Goal: Transaction & Acquisition: Purchase product/service

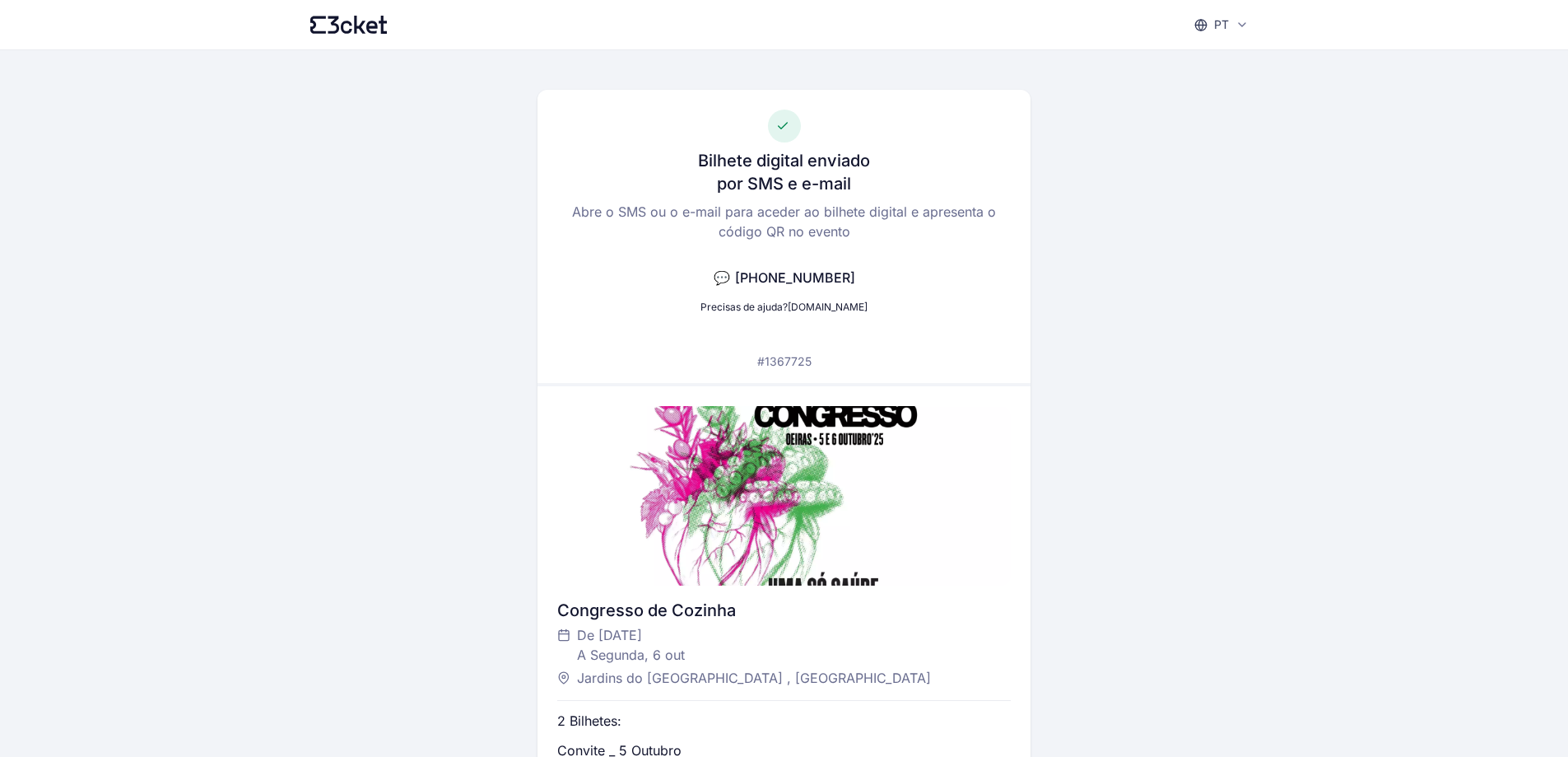
click at [1082, 273] on div "Bilhete digital enviado por SMS e e-mail Abre o SMS ou o e-mail para aceder ao …" at bounding box center [784, 478] width 949 height 856
click at [1182, 446] on div "Bilhete digital enviado por SMS Abre o SMS para aceder ao bilhete digital e apr…" at bounding box center [784, 478] width 949 height 856
click at [1181, 519] on div "Bilhete digital enviado por SMS Abre o SMS para aceder ao bilhete digital e apr…" at bounding box center [784, 478] width 949 height 856
click at [1225, 564] on div "Bilhete digital enviado por SMS e e-mail Abre o SMS ou o e-mail para aceder ao …" at bounding box center [784, 478] width 949 height 856
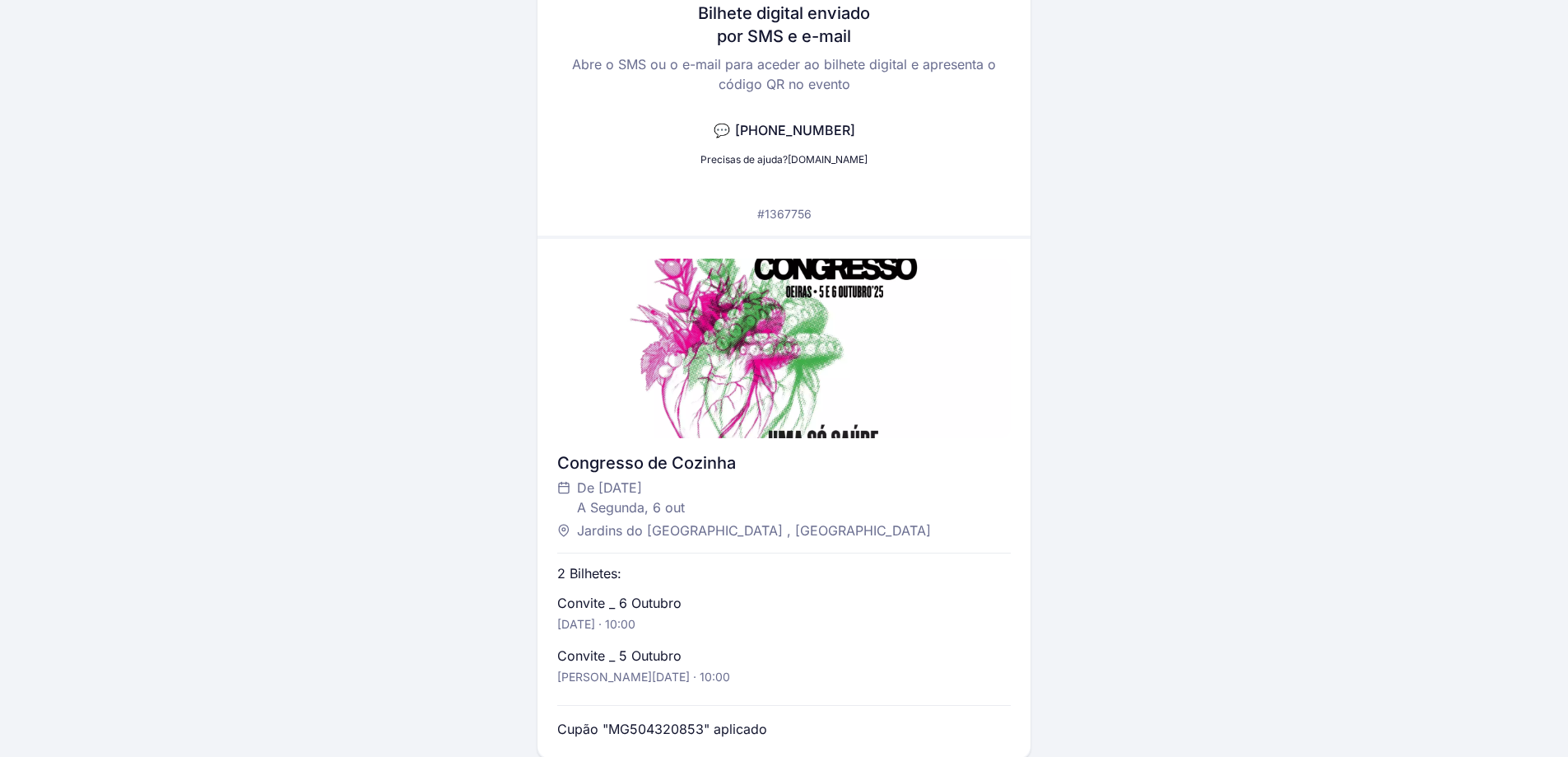
scroll to position [336, 0]
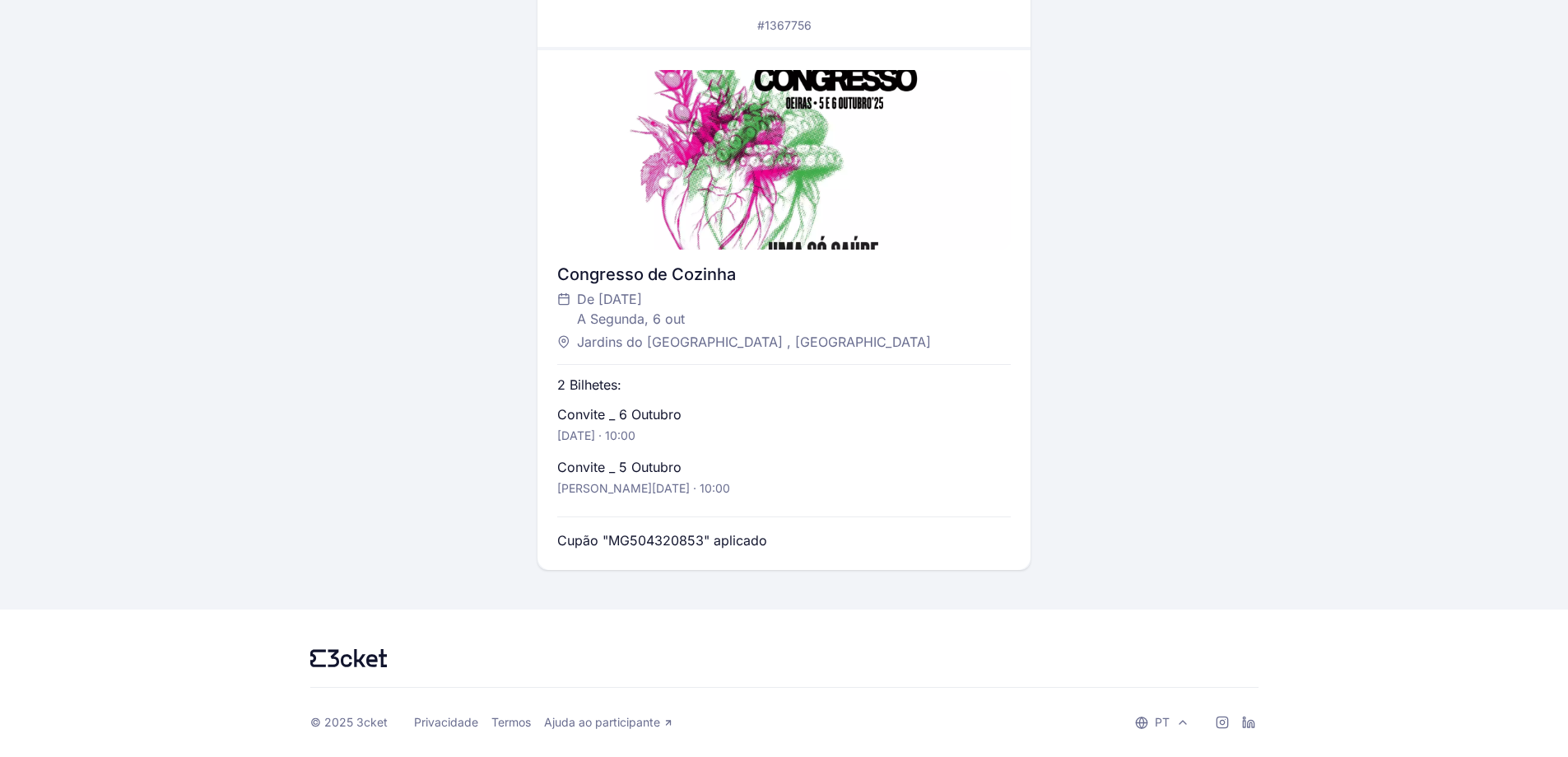
click at [813, 176] on div at bounding box center [784, 159] width 454 height 179
click at [723, 255] on div "Congresso de Cozinha De Domingo, 5 out A Segunda, 6 out Jardins do Palácio Marq…" at bounding box center [784, 310] width 454 height 519
click at [687, 279] on div "Congresso de Cozinha" at bounding box center [784, 273] width 454 height 23
click at [623, 296] on span "De Domingo, 5 out A Segunda, 6 out" at bounding box center [630, 309] width 108 height 40
click at [628, 345] on span "Jardins do [GEOGRAPHIC_DATA] , [GEOGRAPHIC_DATA]" at bounding box center [753, 342] width 354 height 20
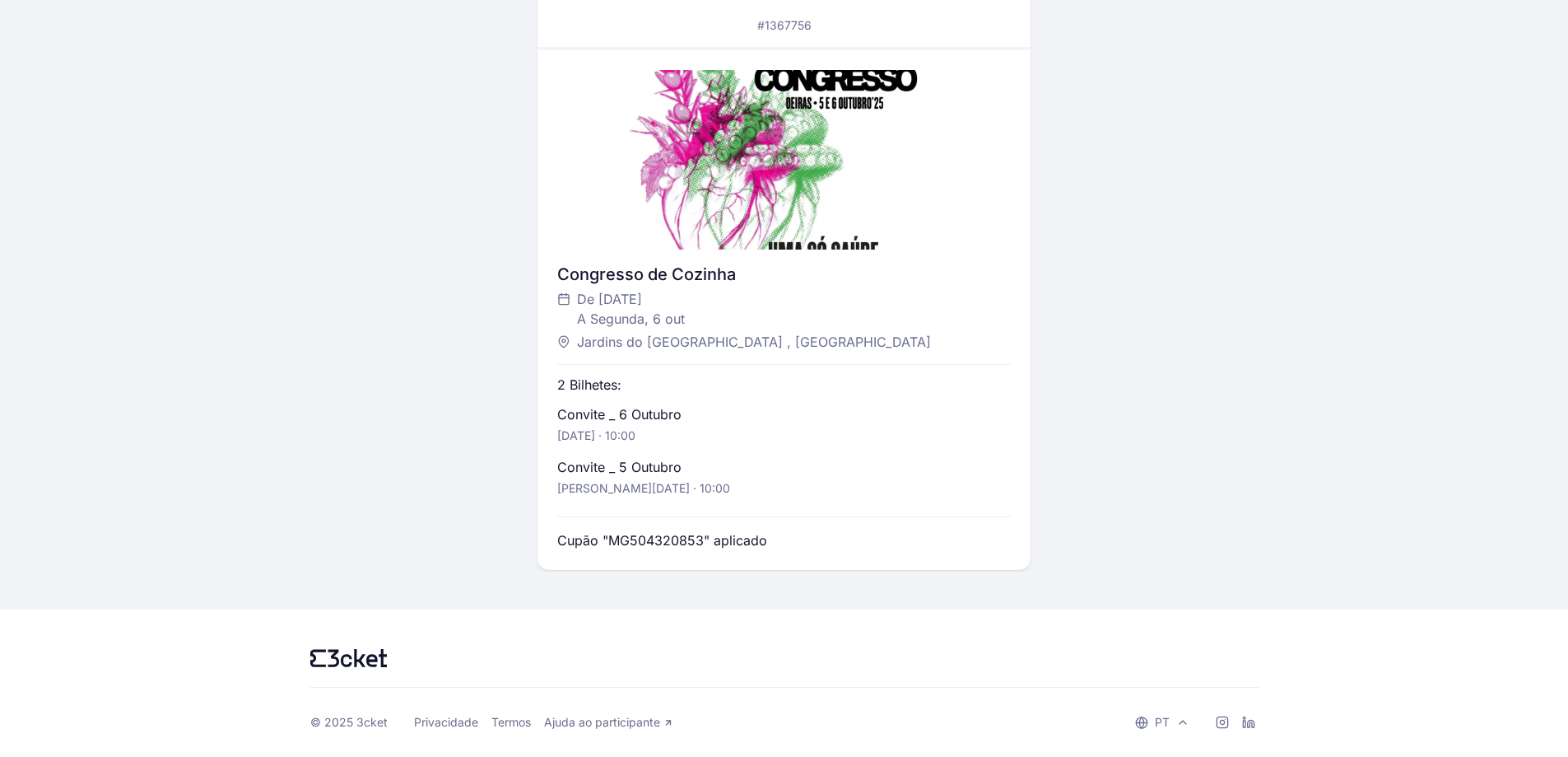
click at [801, 369] on div "2 Bilhetes: Convite _ 6 Outubro Segunda, 6 out · 10:00 Convite _ 5 Outubro Domi…" at bounding box center [784, 451] width 454 height 196
click at [645, 449] on div "2 Bilhetes: Convite _ 6 Outubro Segunda, 6 out · 10:00 Convite _ 5 Outubro Domi…" at bounding box center [784, 451] width 454 height 196
click at [619, 529] on div "2 Bilhetes: Convite _ 6 Outubro Segunda, 6 out · 10:00 Convite _ 5 Outubro Domi…" at bounding box center [784, 451] width 454 height 196
click at [864, 533] on div "Cupão "MG504320853" aplicado" at bounding box center [784, 540] width 454 height 20
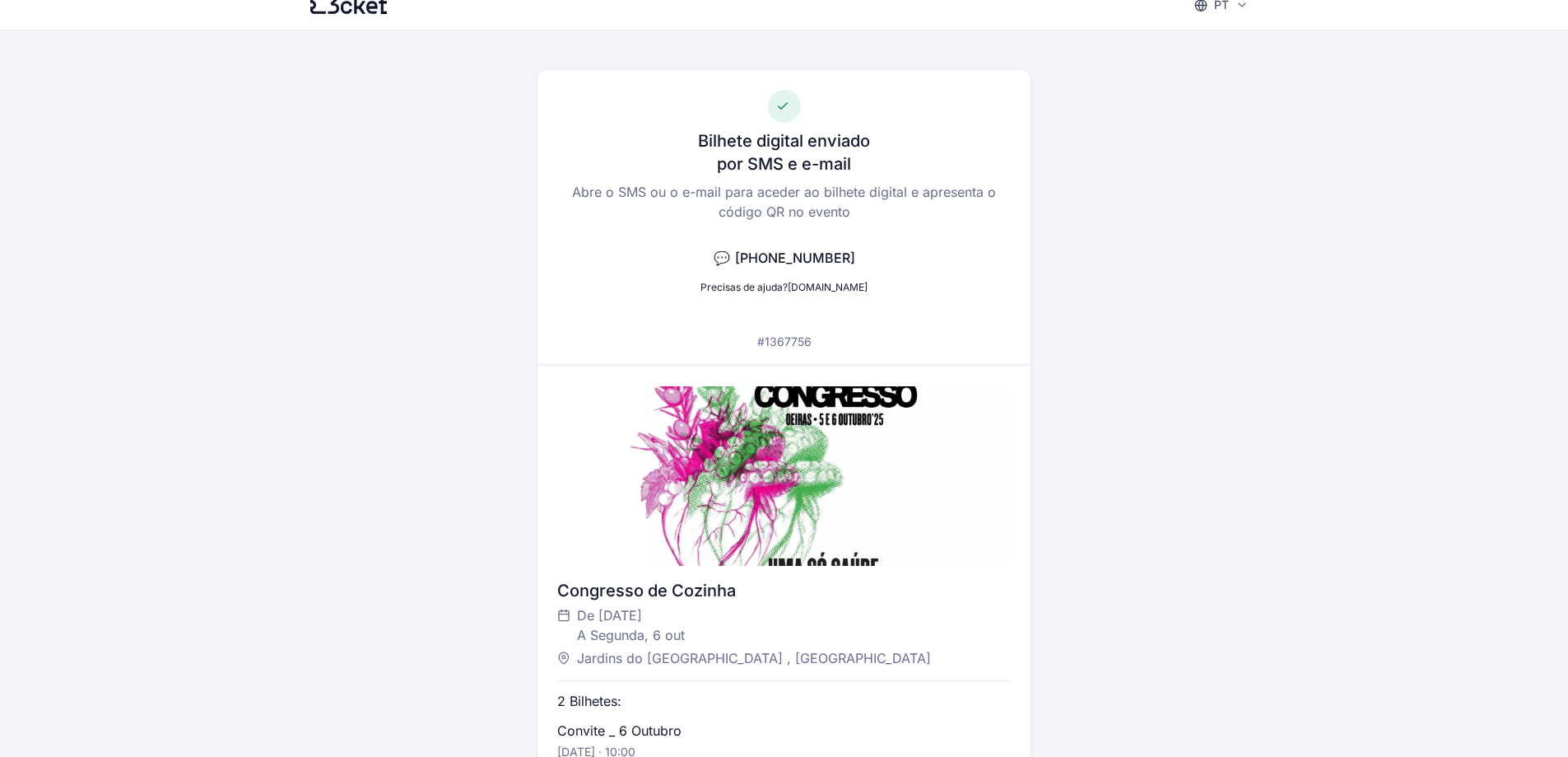
scroll to position [0, 0]
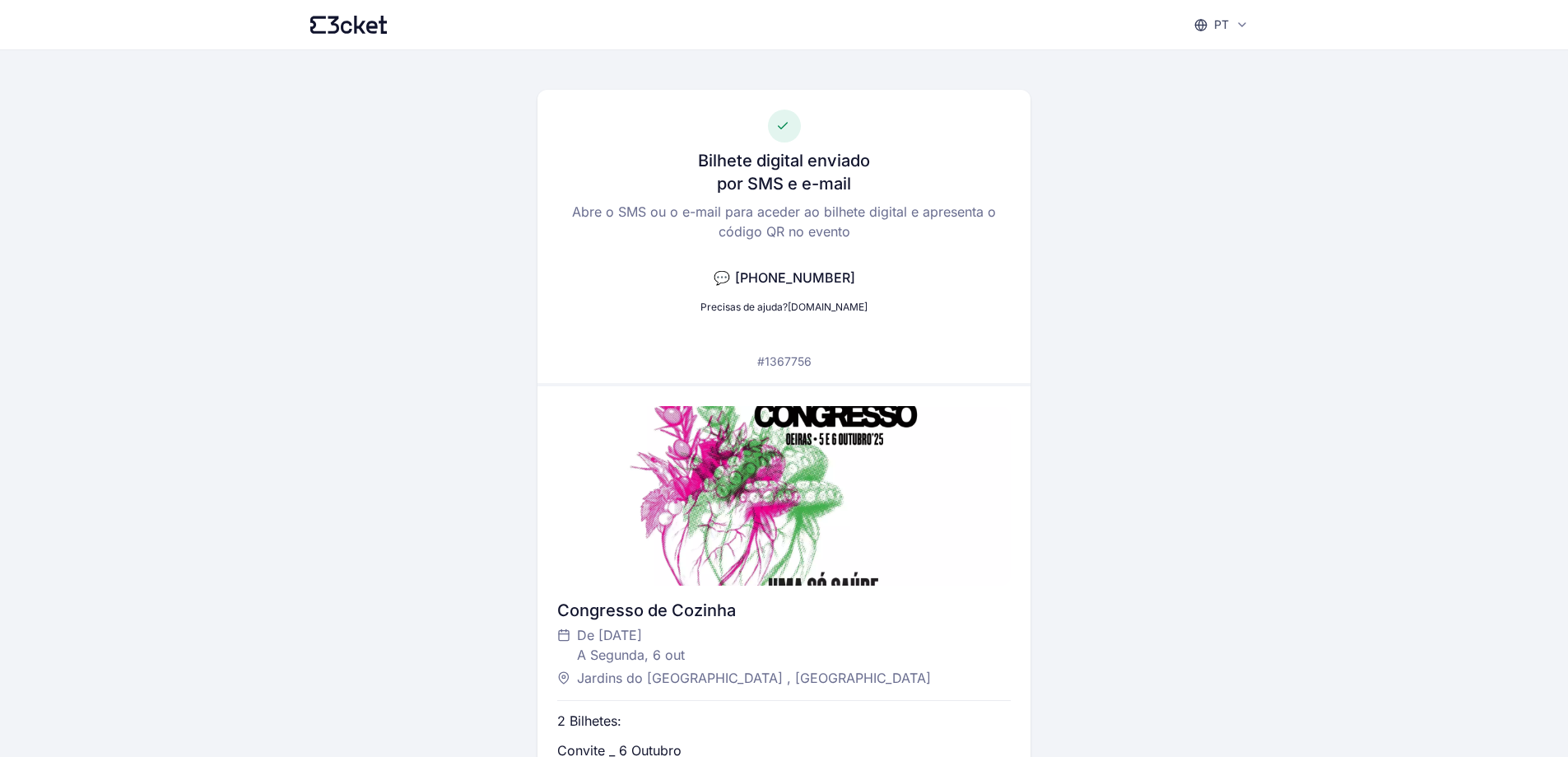
click at [813, 290] on div "Bilhete digital enviado por SMS e e-mail Abre o SMS ou o e-mail para aceder ao …" at bounding box center [783, 236] width 493 height 293
click at [822, 188] on h3 "por SMS e e-mail" at bounding box center [784, 183] width 134 height 23
click at [779, 141] on div at bounding box center [784, 126] width 33 height 33
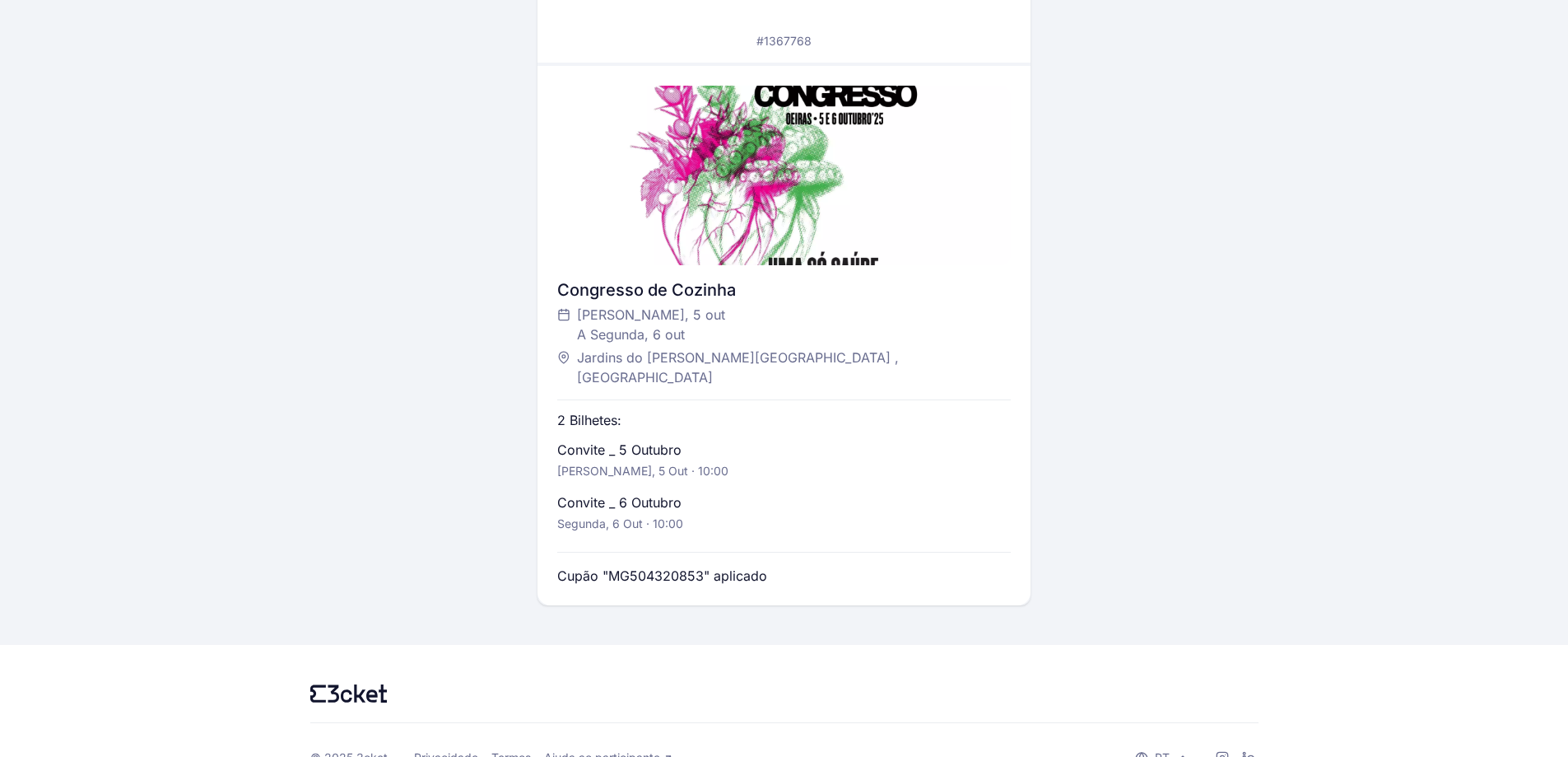
scroll to position [336, 0]
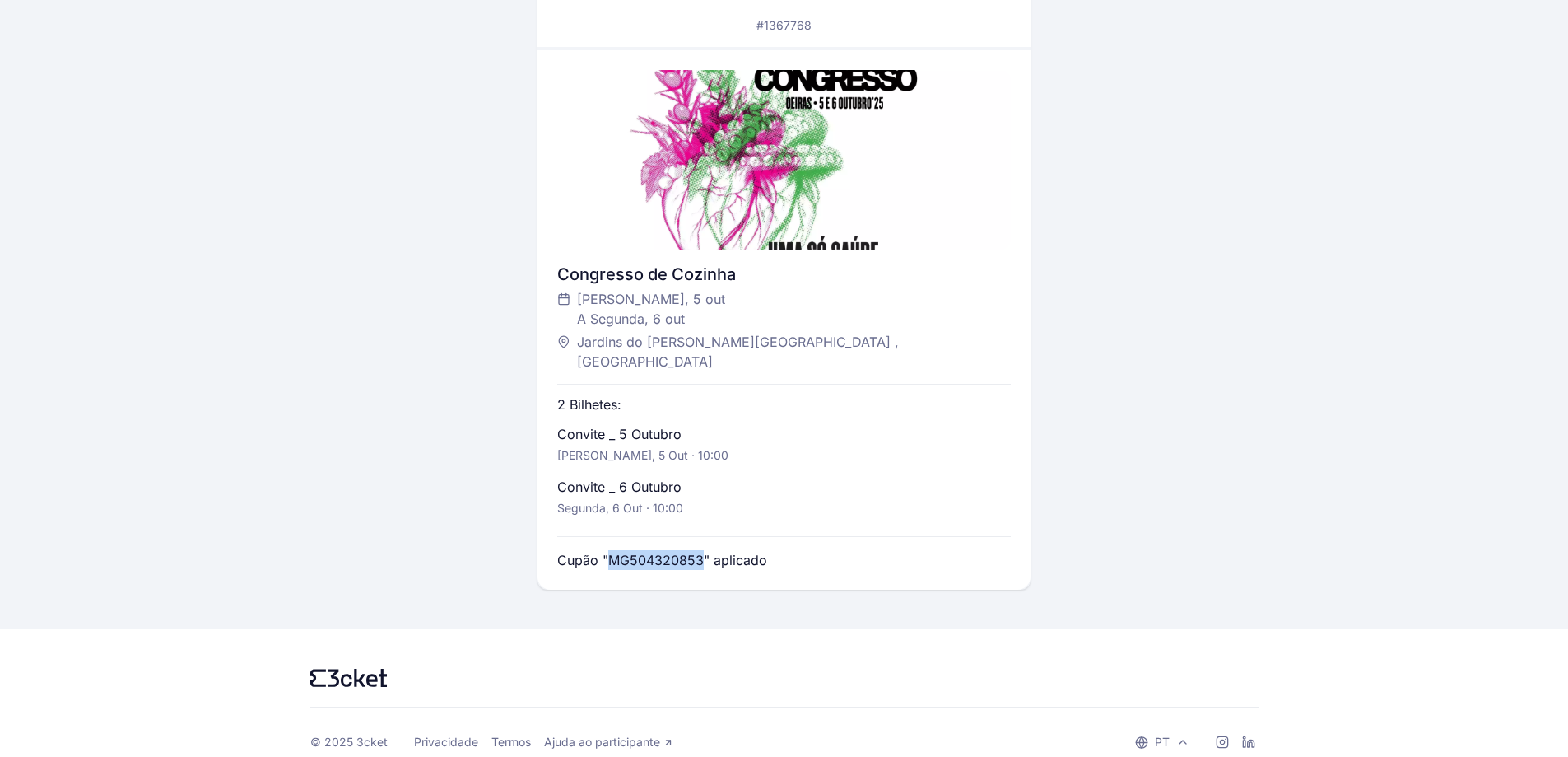
drag, startPoint x: 704, startPoint y: 535, endPoint x: 610, endPoint y: 539, distance: 94.1
click at [610, 550] on p "Cupão "MG504320853" aplicado" at bounding box center [662, 560] width 210 height 20
copy p "MG504320853"
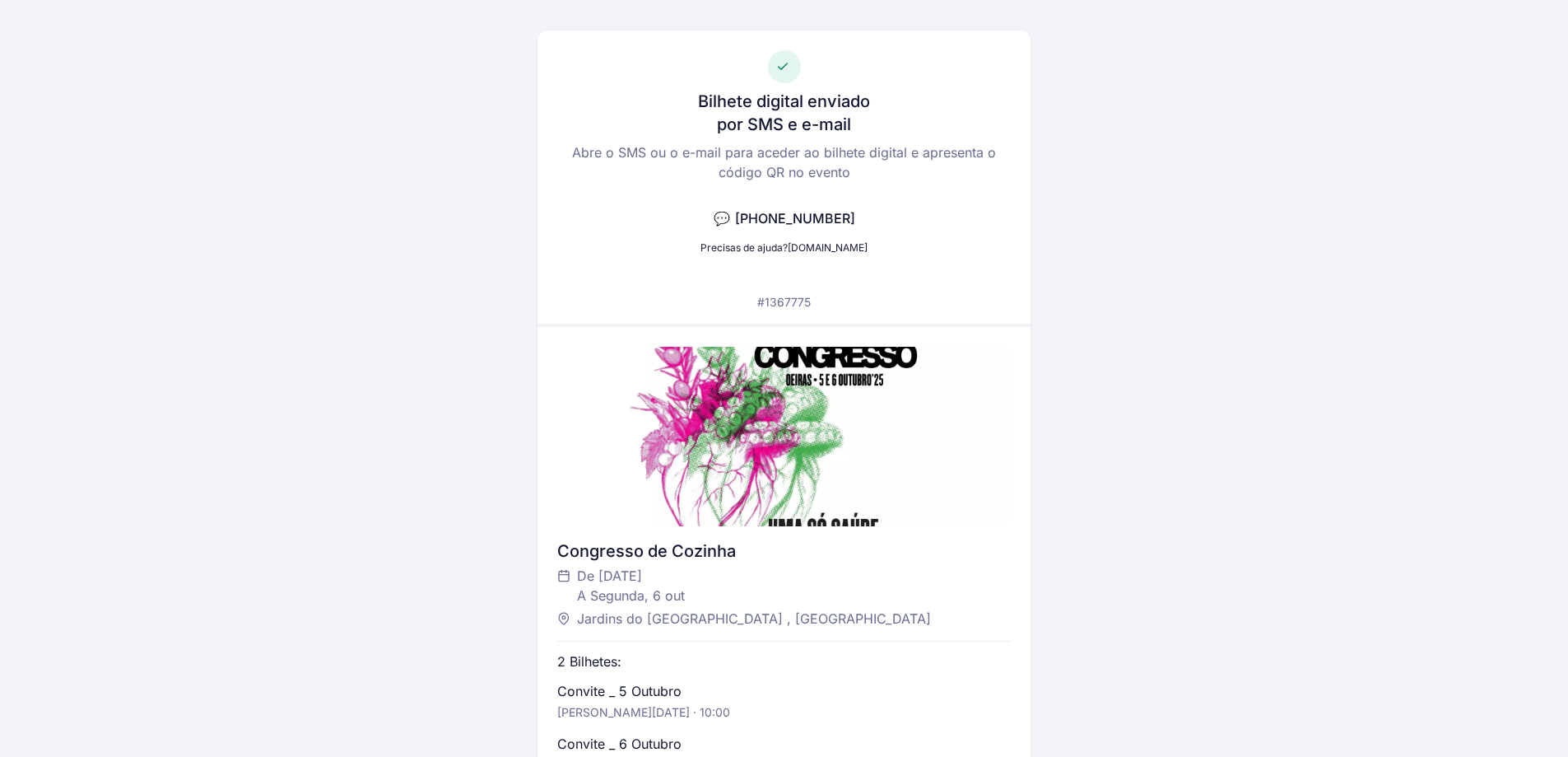
scroll to position [329, 0]
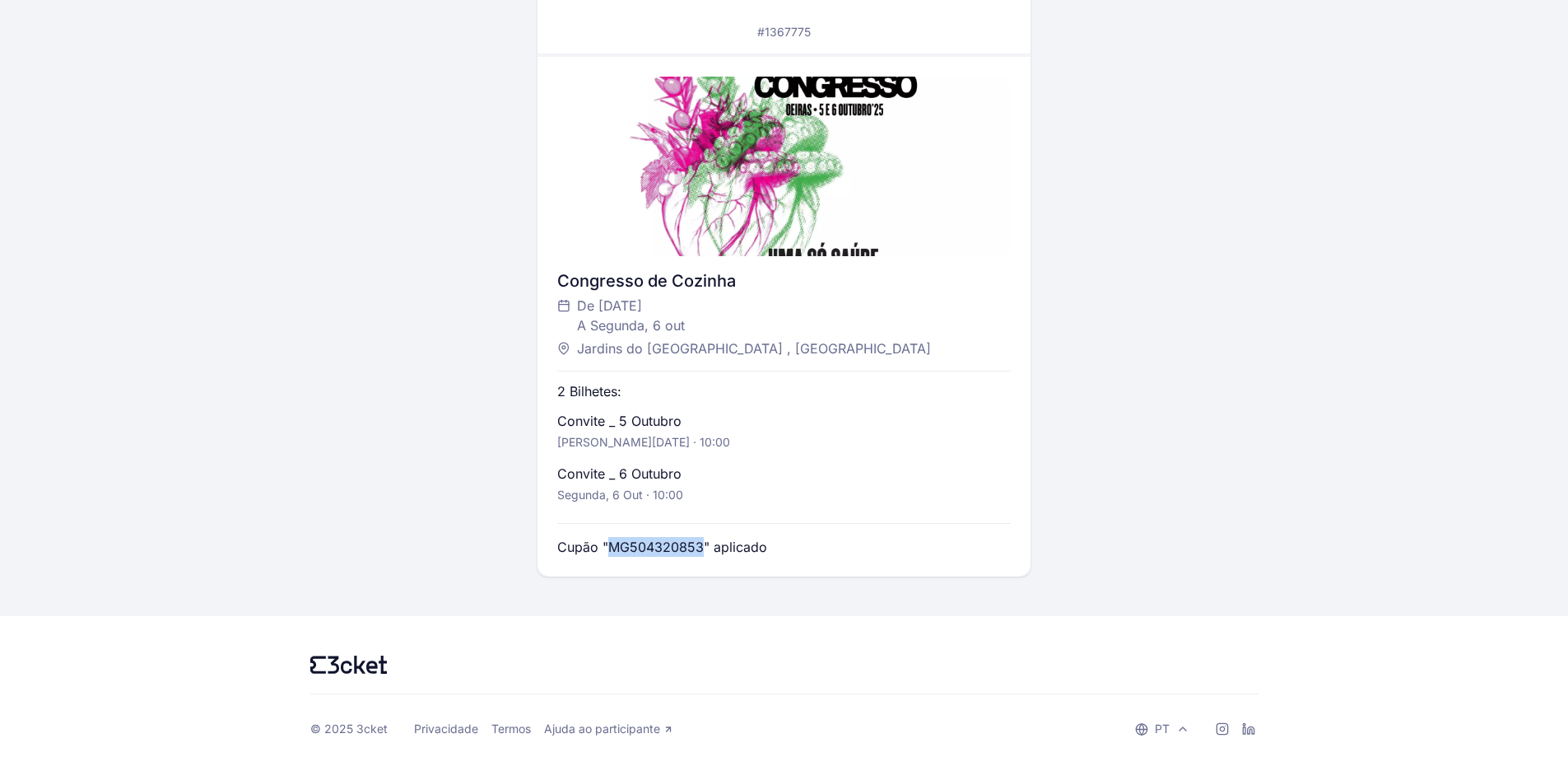
drag, startPoint x: 702, startPoint y: 552, endPoint x: 608, endPoint y: 551, distance: 94.0
click at [608, 551] on p "Cupão "MG504320853" aplicado" at bounding box center [662, 547] width 210 height 20
copy p "MG504320853"
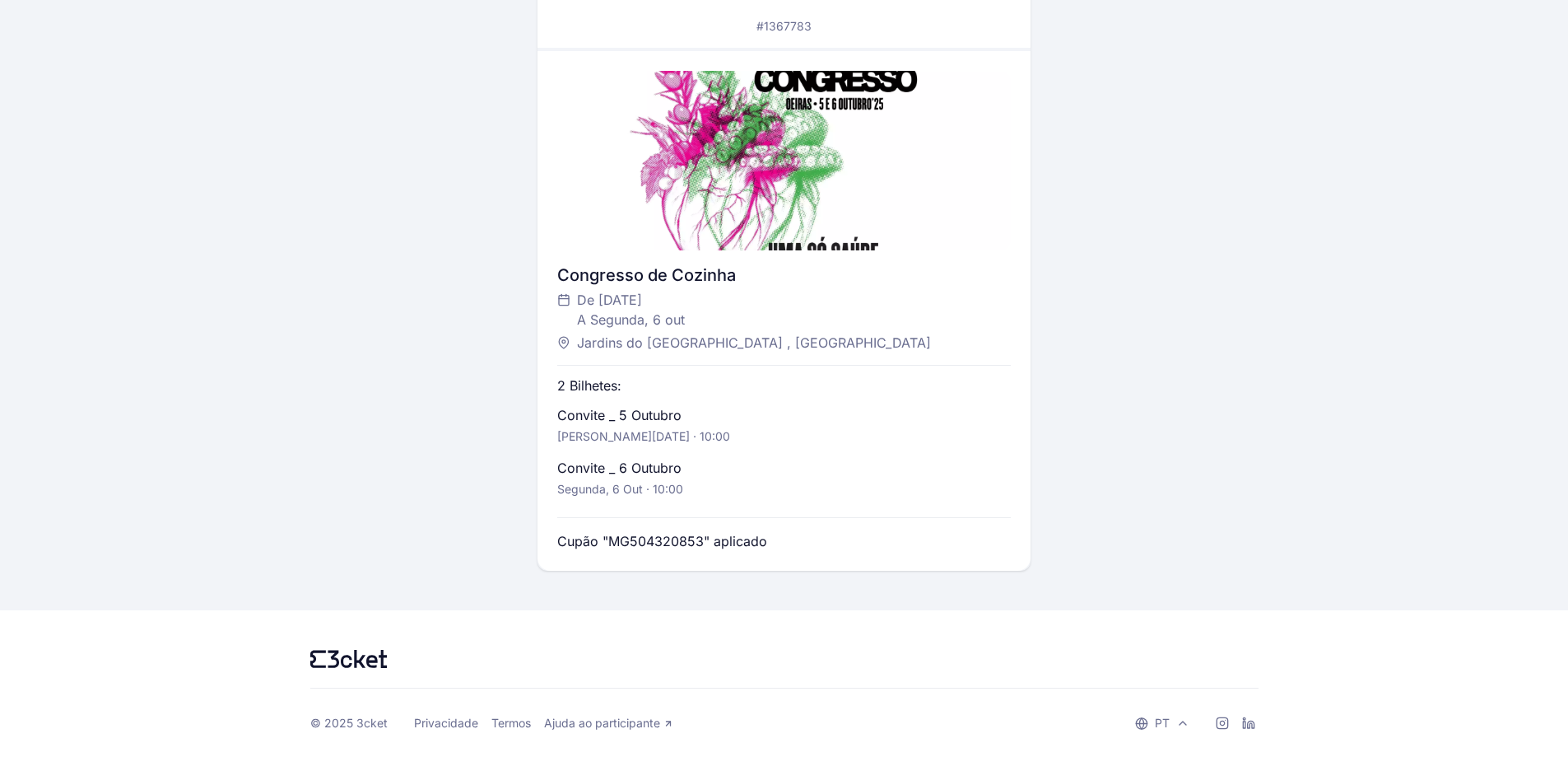
scroll to position [336, 0]
drag, startPoint x: 701, startPoint y: 544, endPoint x: 610, endPoint y: 539, distance: 91.1
click at [610, 539] on p "Cupão "MG504320853" aplicado" at bounding box center [662, 540] width 210 height 20
copy p "MG504320853"
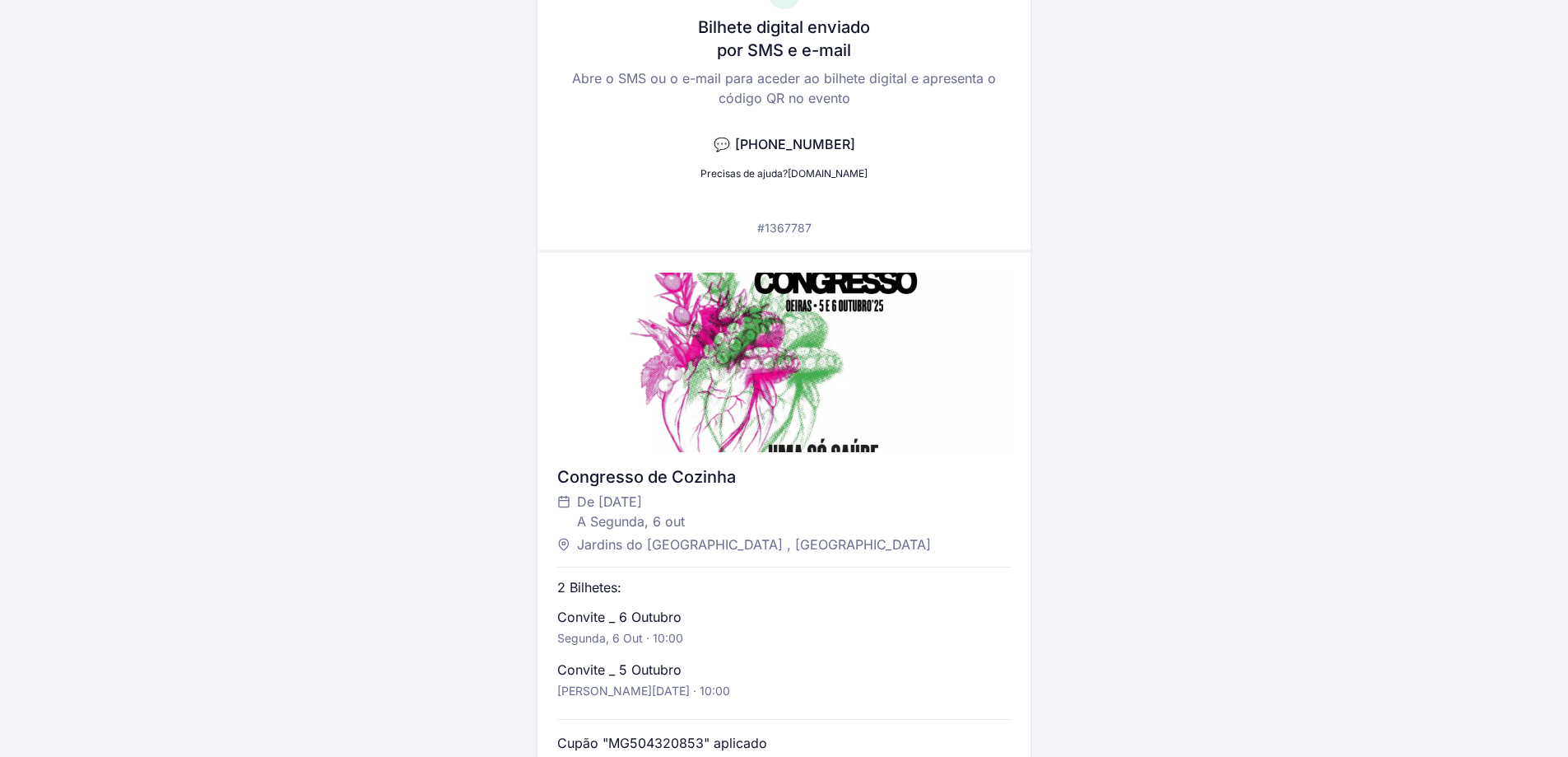
scroll to position [336, 0]
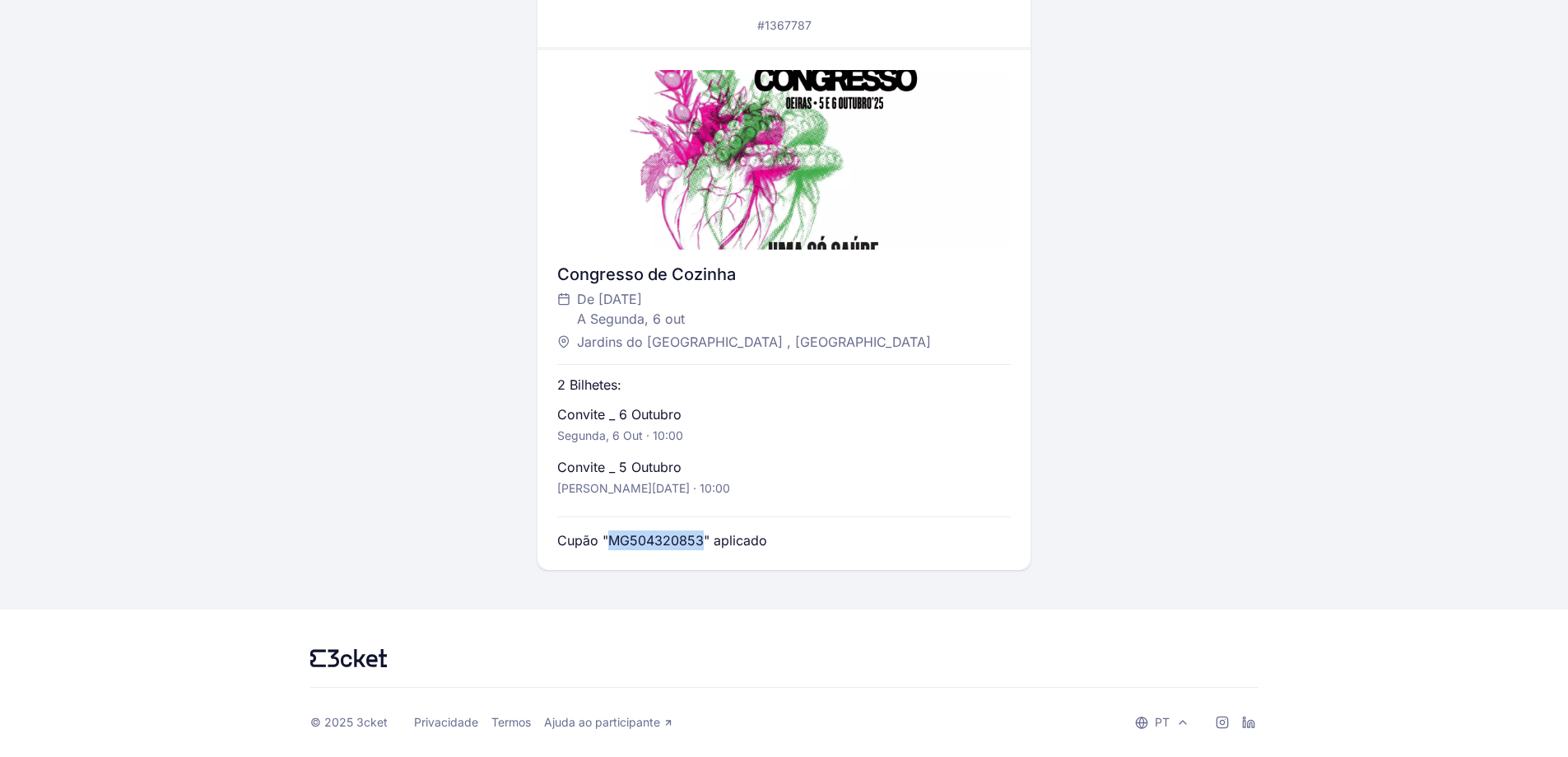
drag, startPoint x: 703, startPoint y: 538, endPoint x: 608, endPoint y: 541, distance: 95.0
click at [608, 541] on p "Cupão "MG504320853" aplicado" at bounding box center [662, 540] width 210 height 20
copy p "MG504320853"
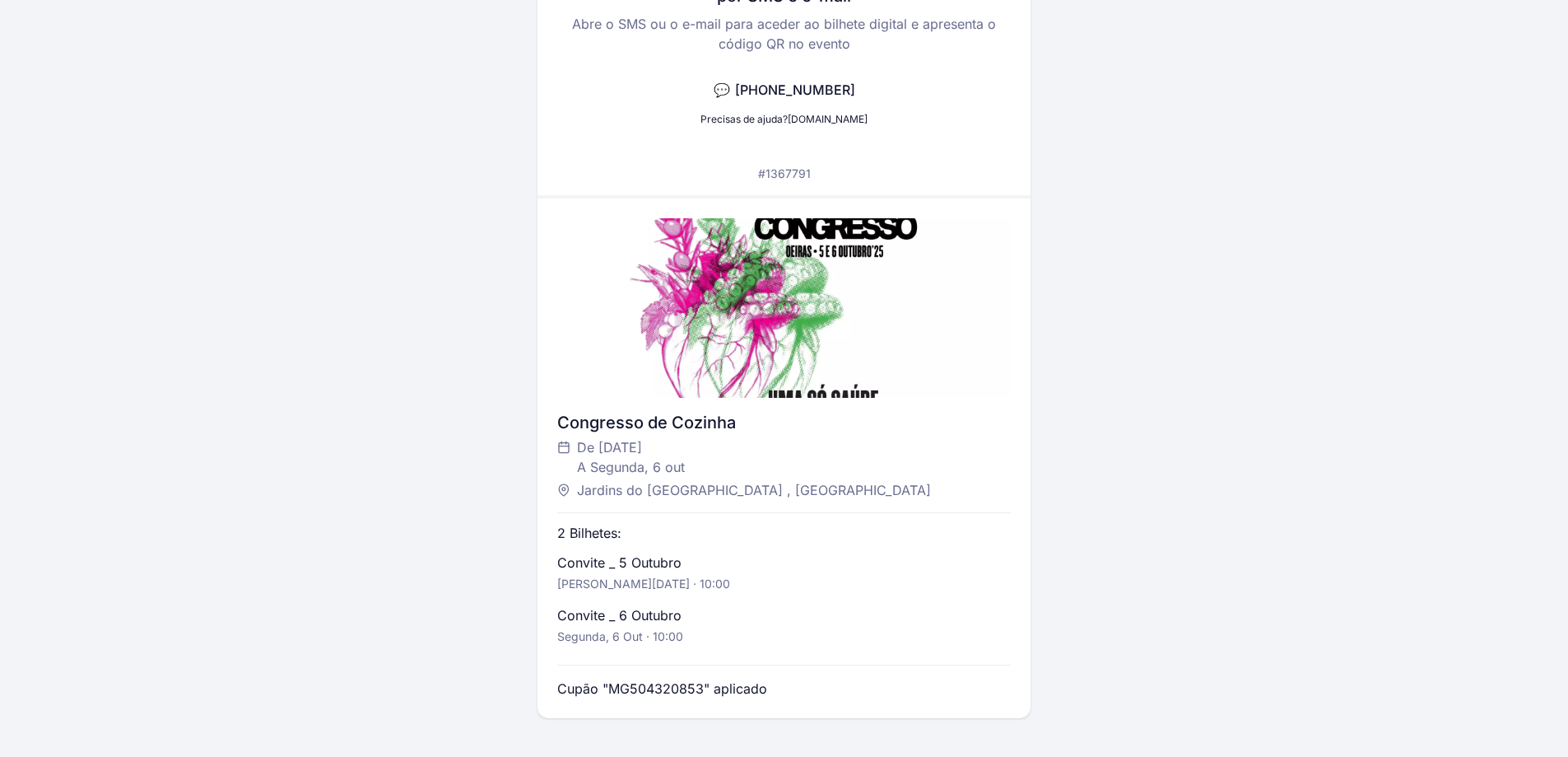
scroll to position [336, 0]
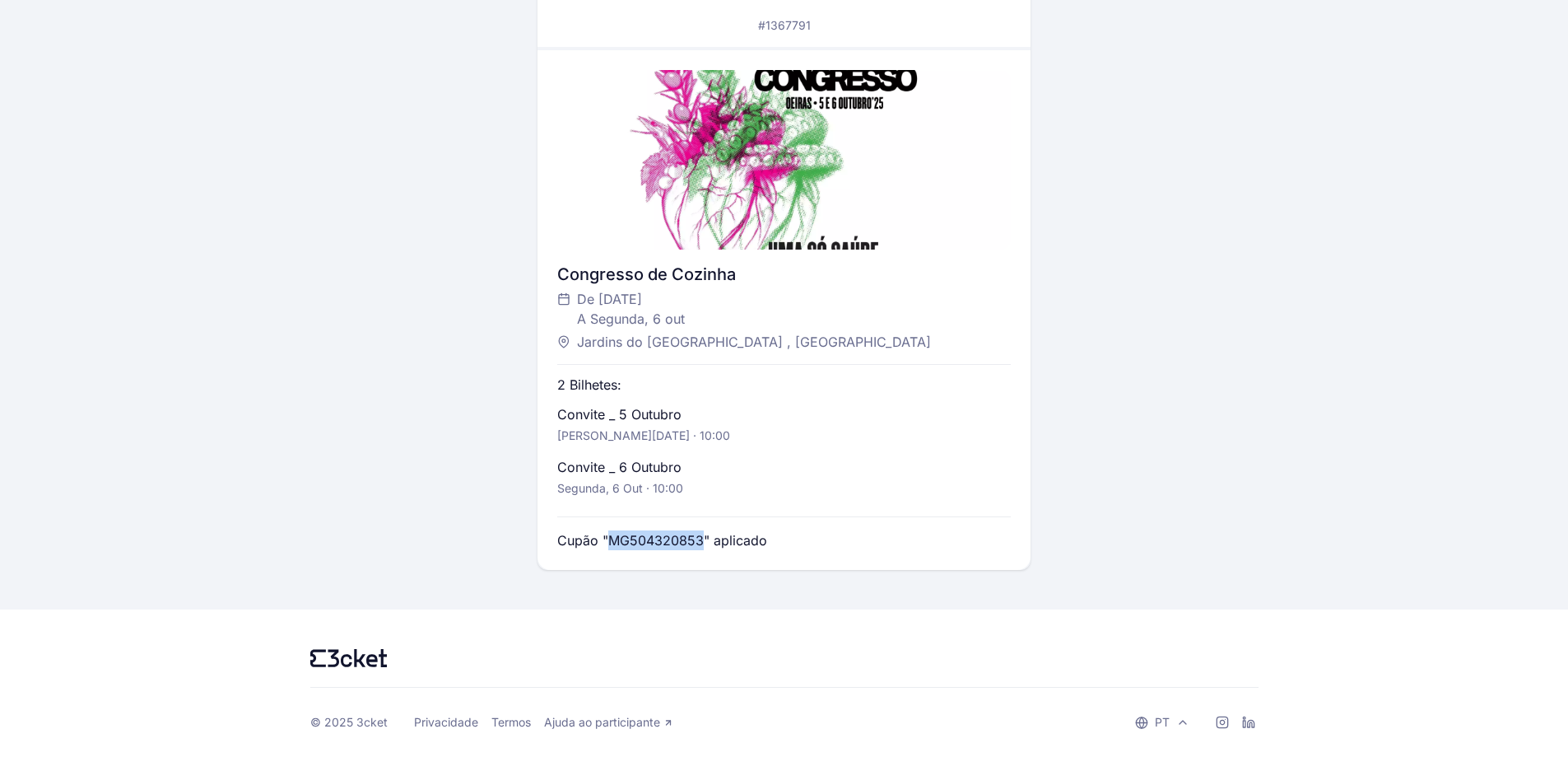
drag, startPoint x: 703, startPoint y: 537, endPoint x: 609, endPoint y: 544, distance: 94.3
click at [609, 544] on p "Cupão "MG504320853" aplicado" at bounding box center [662, 540] width 210 height 20
copy p "MG504320853"
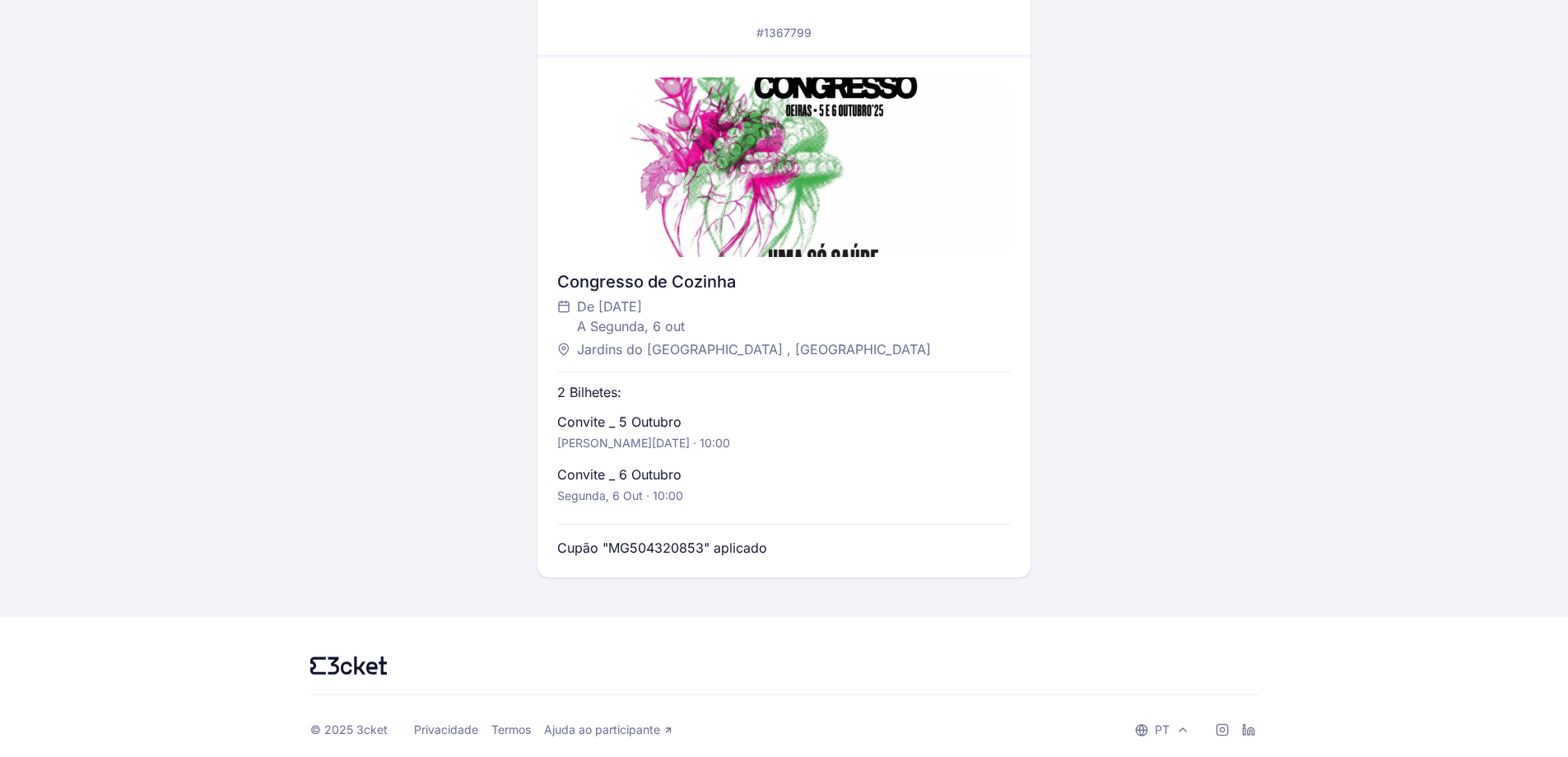
scroll to position [336, 0]
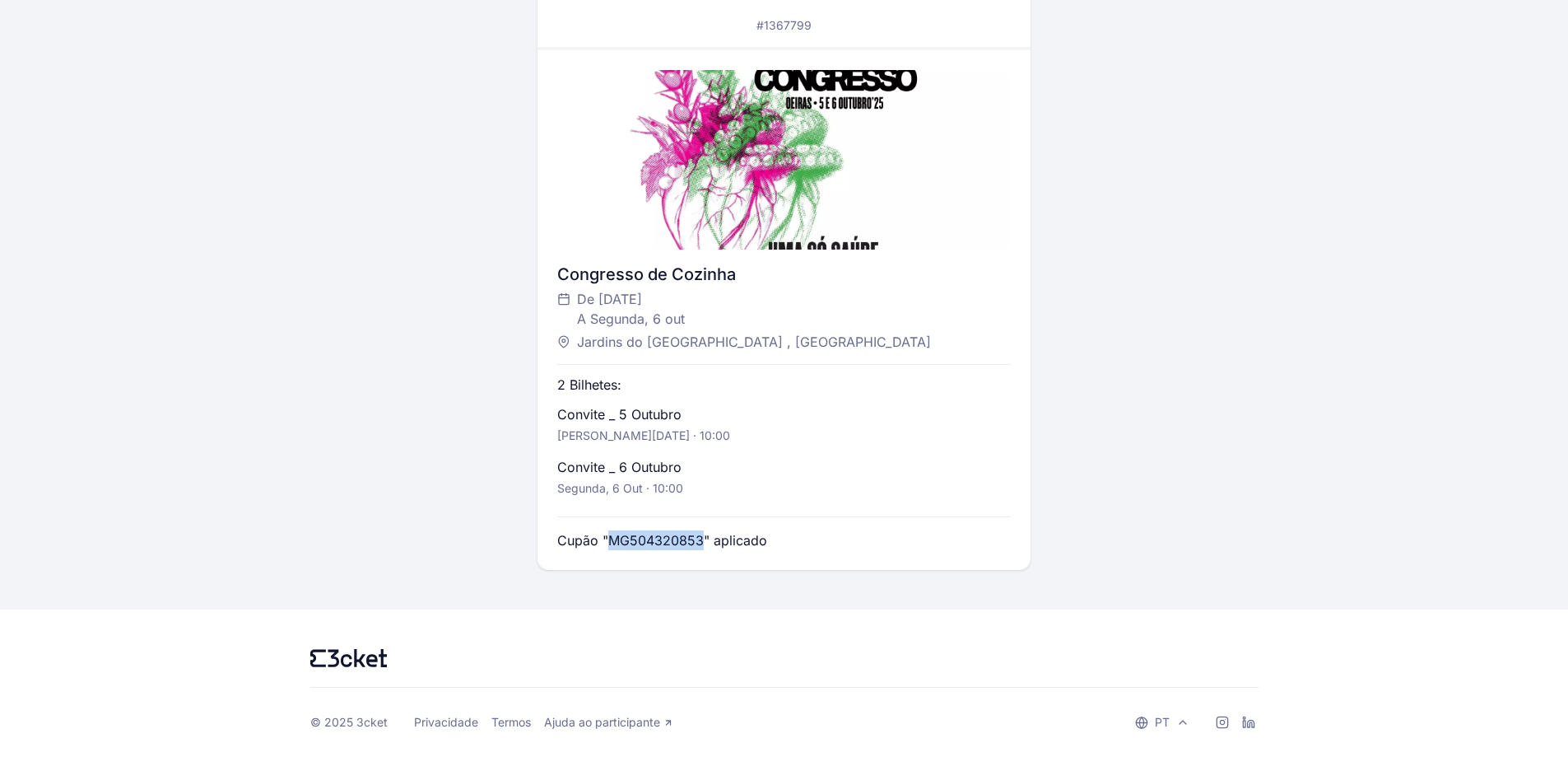
drag, startPoint x: 703, startPoint y: 544, endPoint x: 610, endPoint y: 538, distance: 93.2
click at [610, 538] on p "Cupão "MG504320853" aplicado" at bounding box center [662, 540] width 210 height 20
copy p "MG504320853"
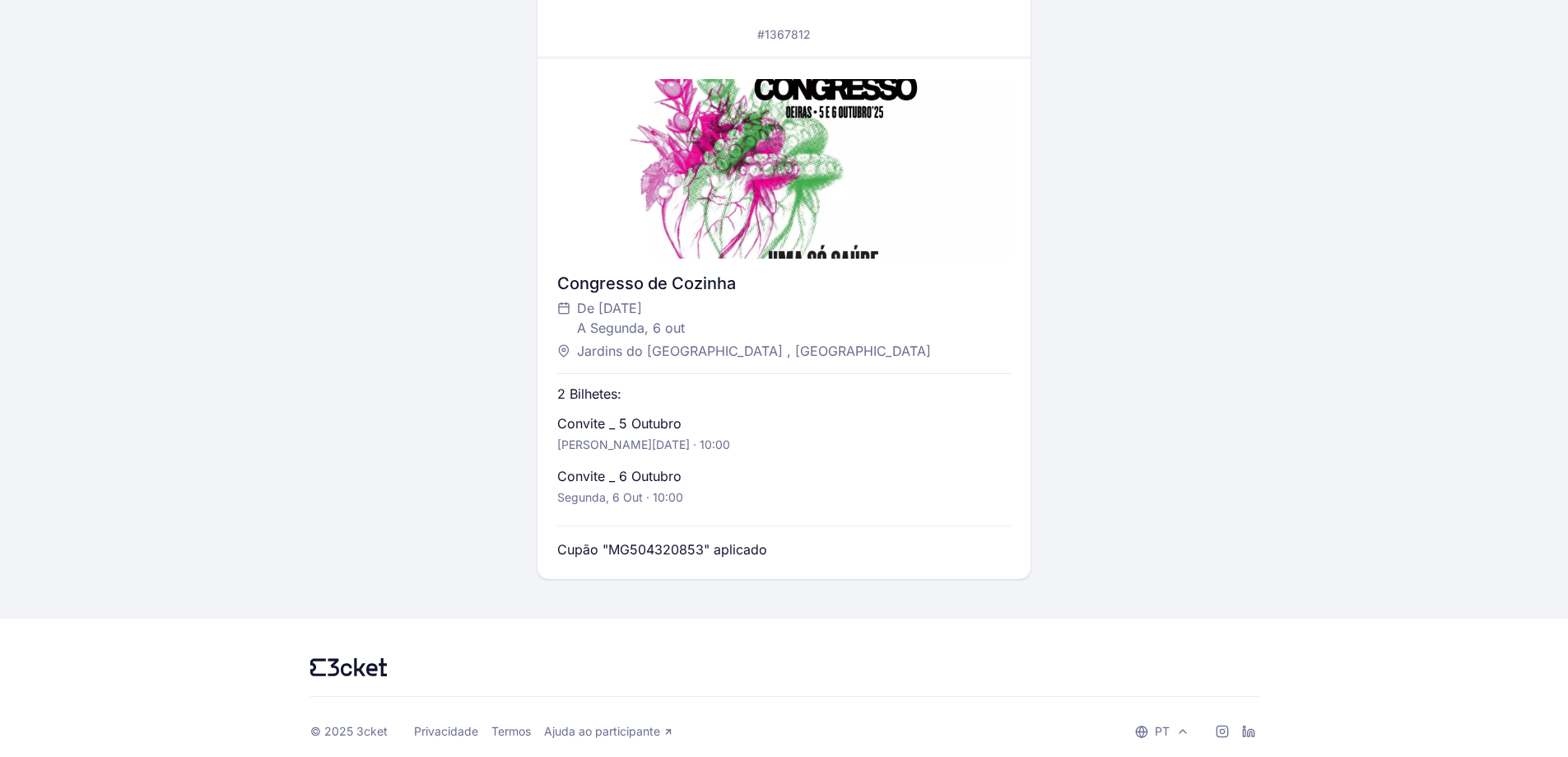
scroll to position [336, 0]
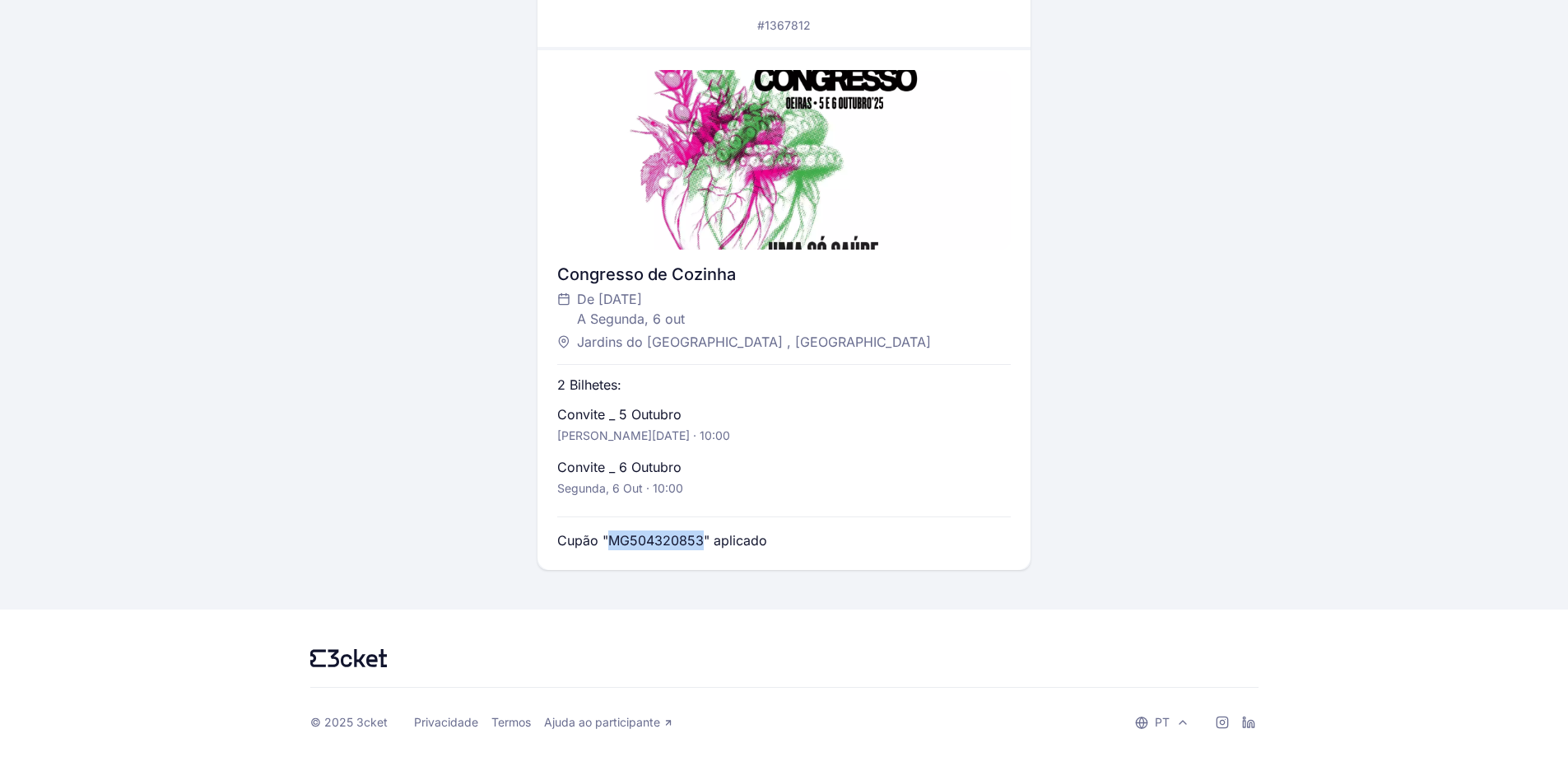
drag, startPoint x: 701, startPoint y: 543, endPoint x: 613, endPoint y: 538, distance: 88.1
click at [613, 538] on p "Cupão "MG504320853" aplicado" at bounding box center [662, 540] width 210 height 20
copy p "MG504320853"
